Goal: Task Accomplishment & Management: Manage account settings

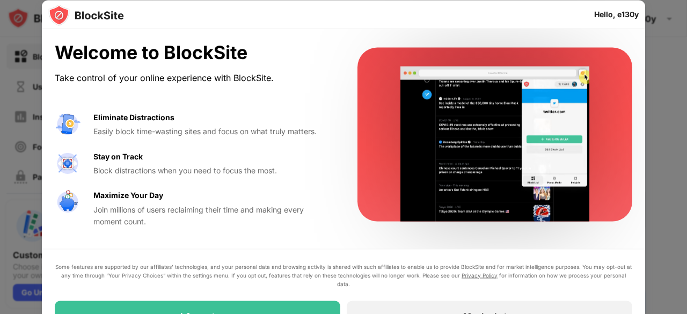
click at [201, 68] on div "Welcome to BlockSite Take control of your online experience with BlockSite." at bounding box center [193, 64] width 277 height 44
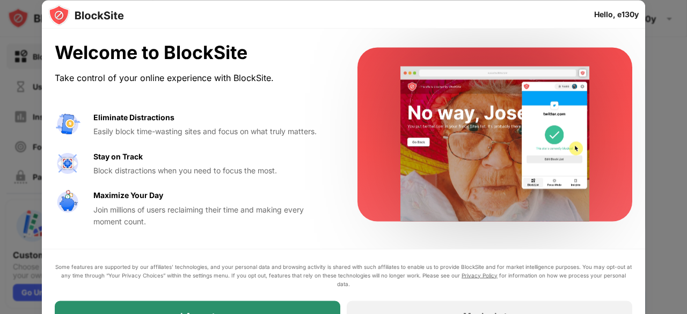
click at [268, 303] on div "I Accept" at bounding box center [198, 316] width 286 height 30
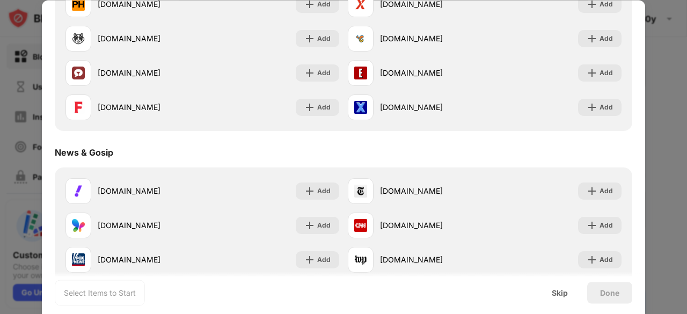
scroll to position [644, 0]
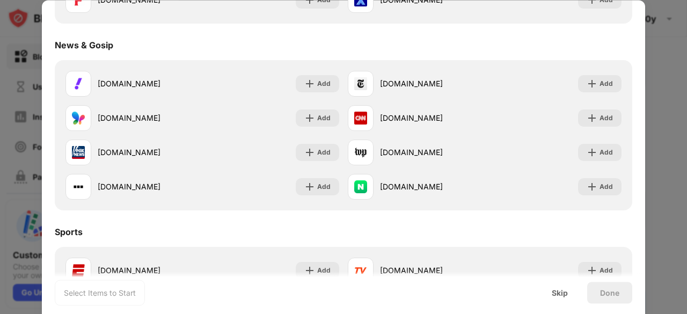
click at [537, 292] on div "Select Items to Start Skip Done" at bounding box center [344, 292] width 604 height 43
click at [552, 293] on div "Skip" at bounding box center [560, 292] width 16 height 9
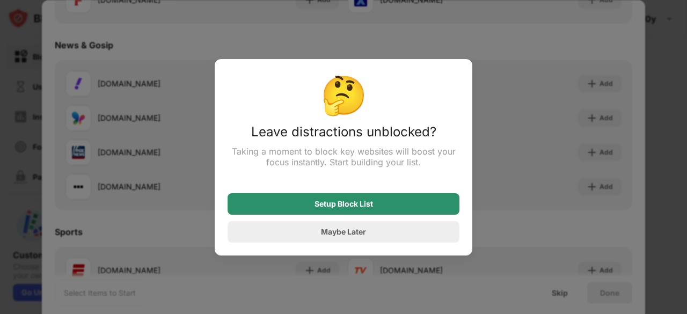
click at [354, 206] on div "Setup Block List" at bounding box center [344, 204] width 59 height 9
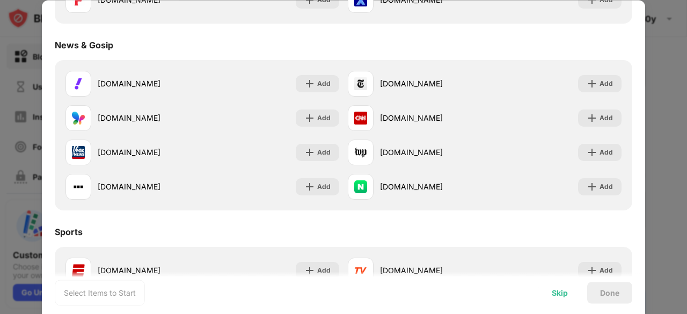
click at [555, 301] on div "Skip" at bounding box center [560, 292] width 42 height 21
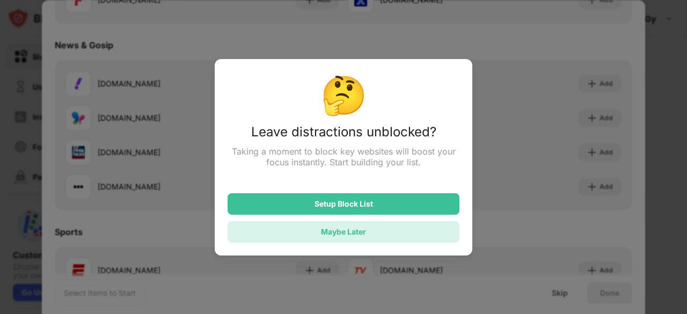
click at [371, 235] on div "Maybe Later" at bounding box center [344, 231] width 232 height 21
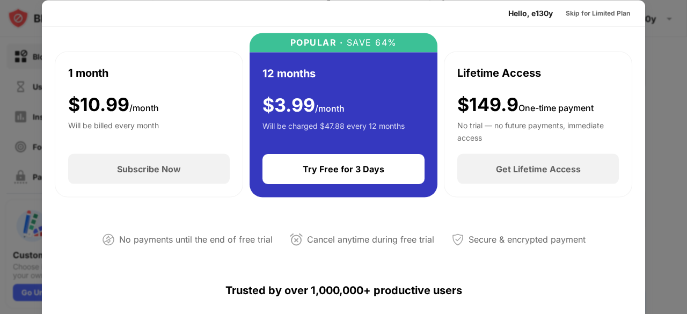
scroll to position [0, 0]
